Goal: Task Accomplishment & Management: Manage account settings

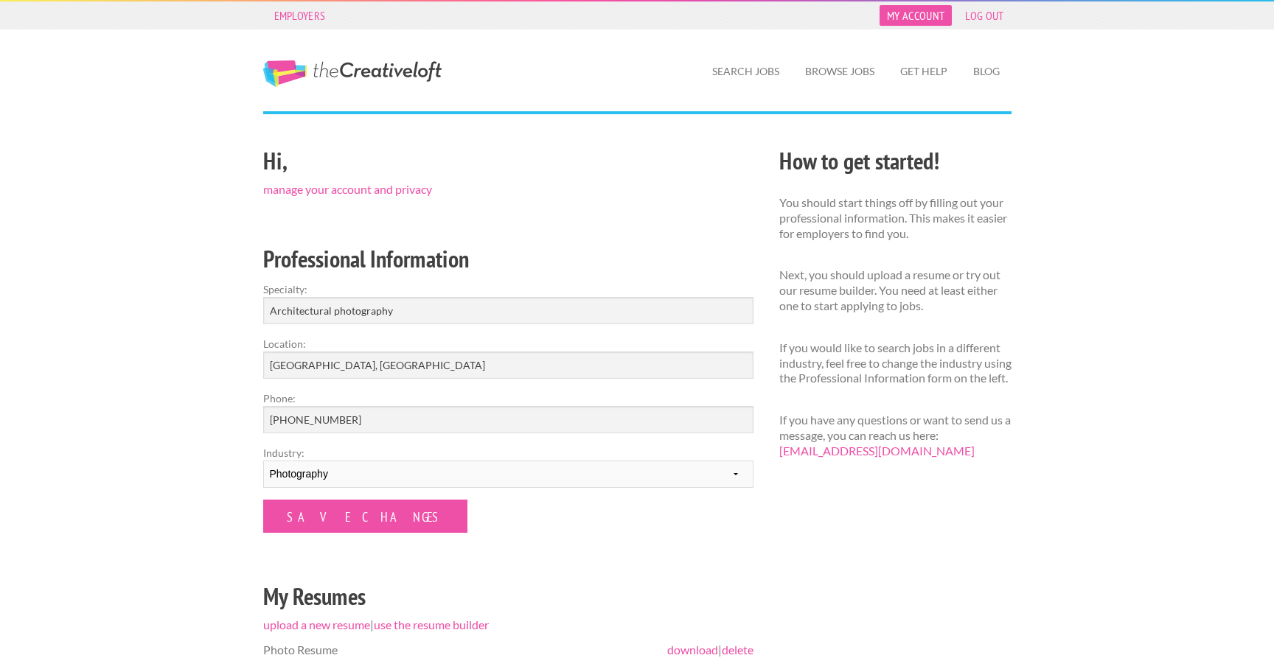
click at [922, 14] on link "My Account" at bounding box center [916, 15] width 72 height 21
click at [363, 189] on link "manage your account and privacy" at bounding box center [347, 189] width 169 height 14
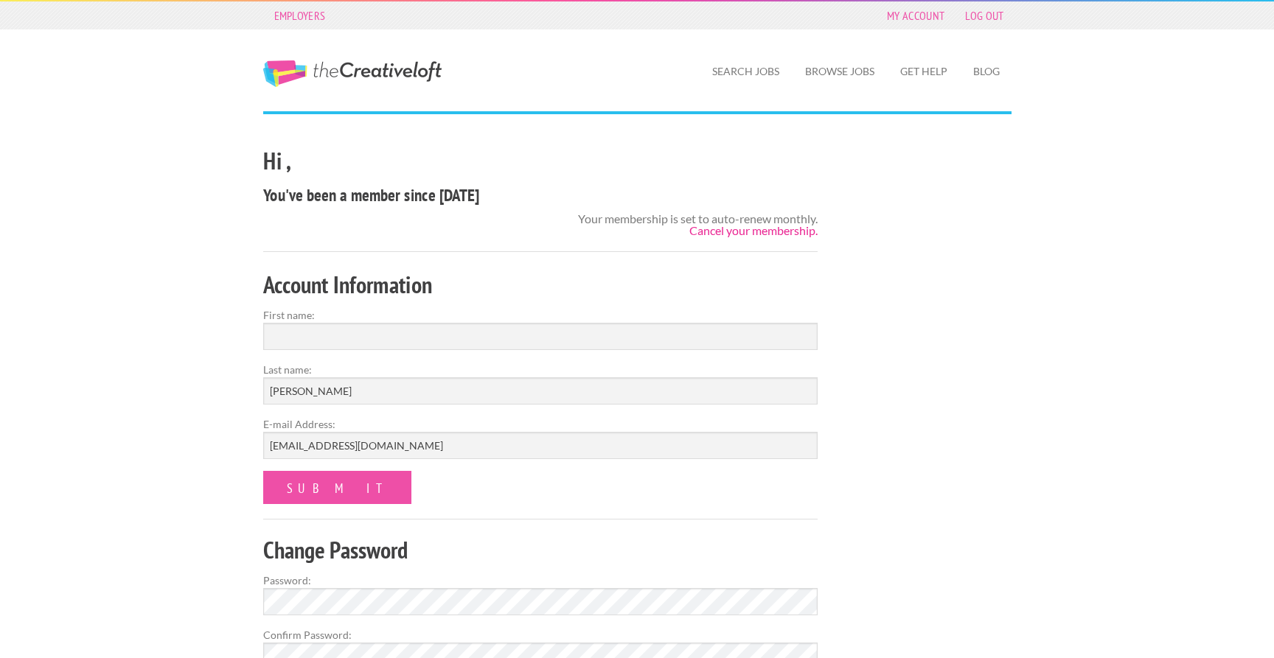
click at [736, 234] on link "Cancel your membership." at bounding box center [753, 230] width 128 height 14
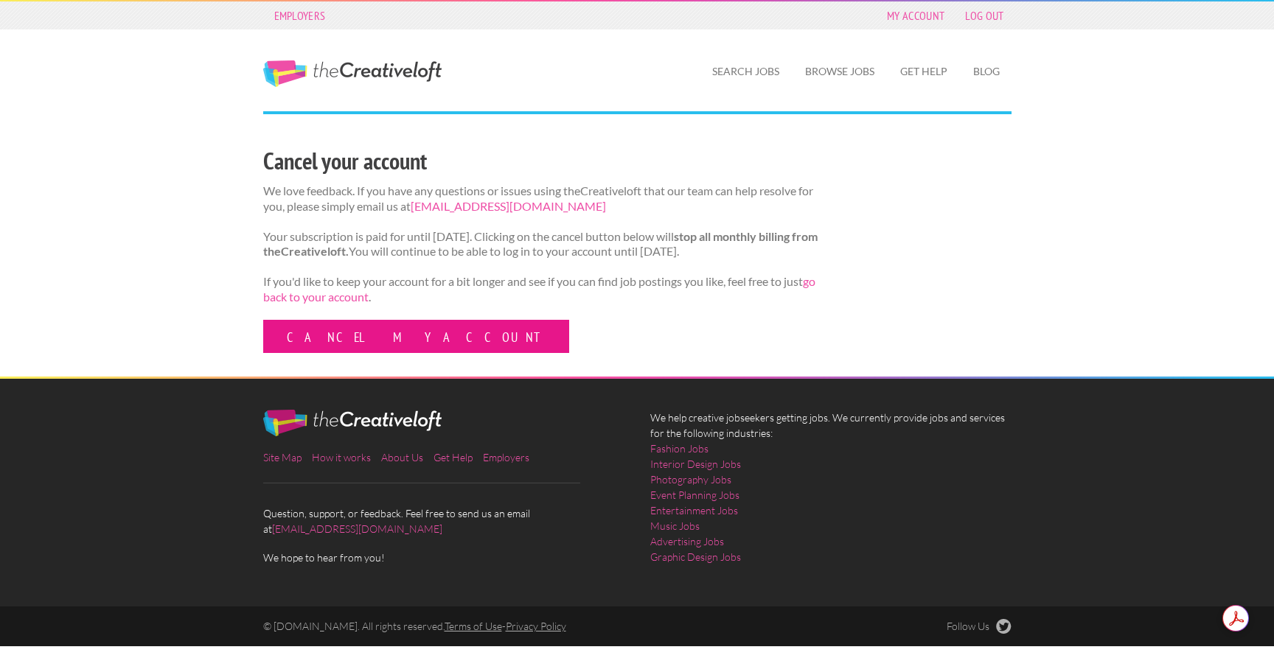
click at [331, 353] on link "Cancel my account" at bounding box center [416, 336] width 306 height 33
